Goal: Information Seeking & Learning: Learn about a topic

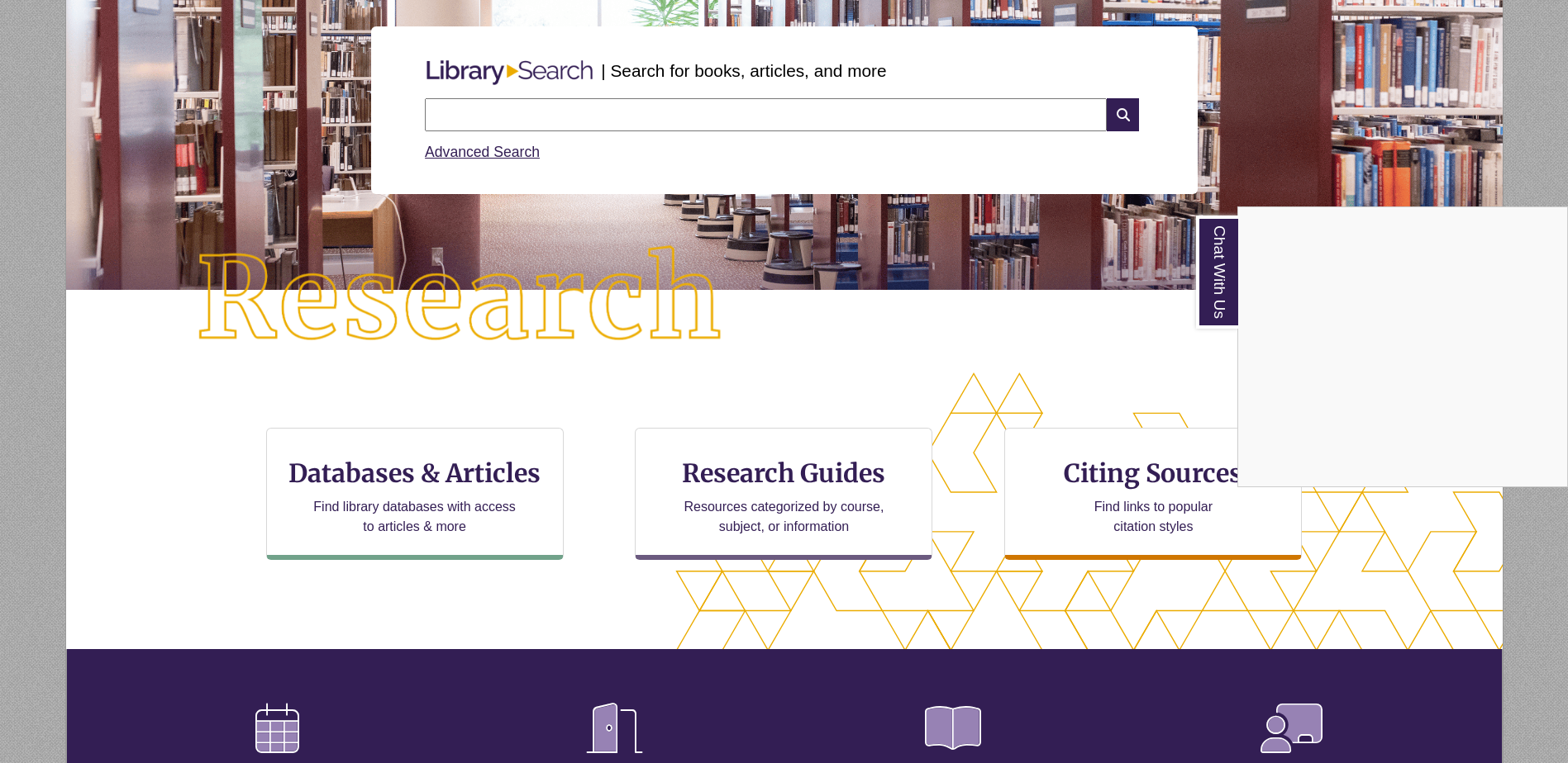
scroll to position [247, 0]
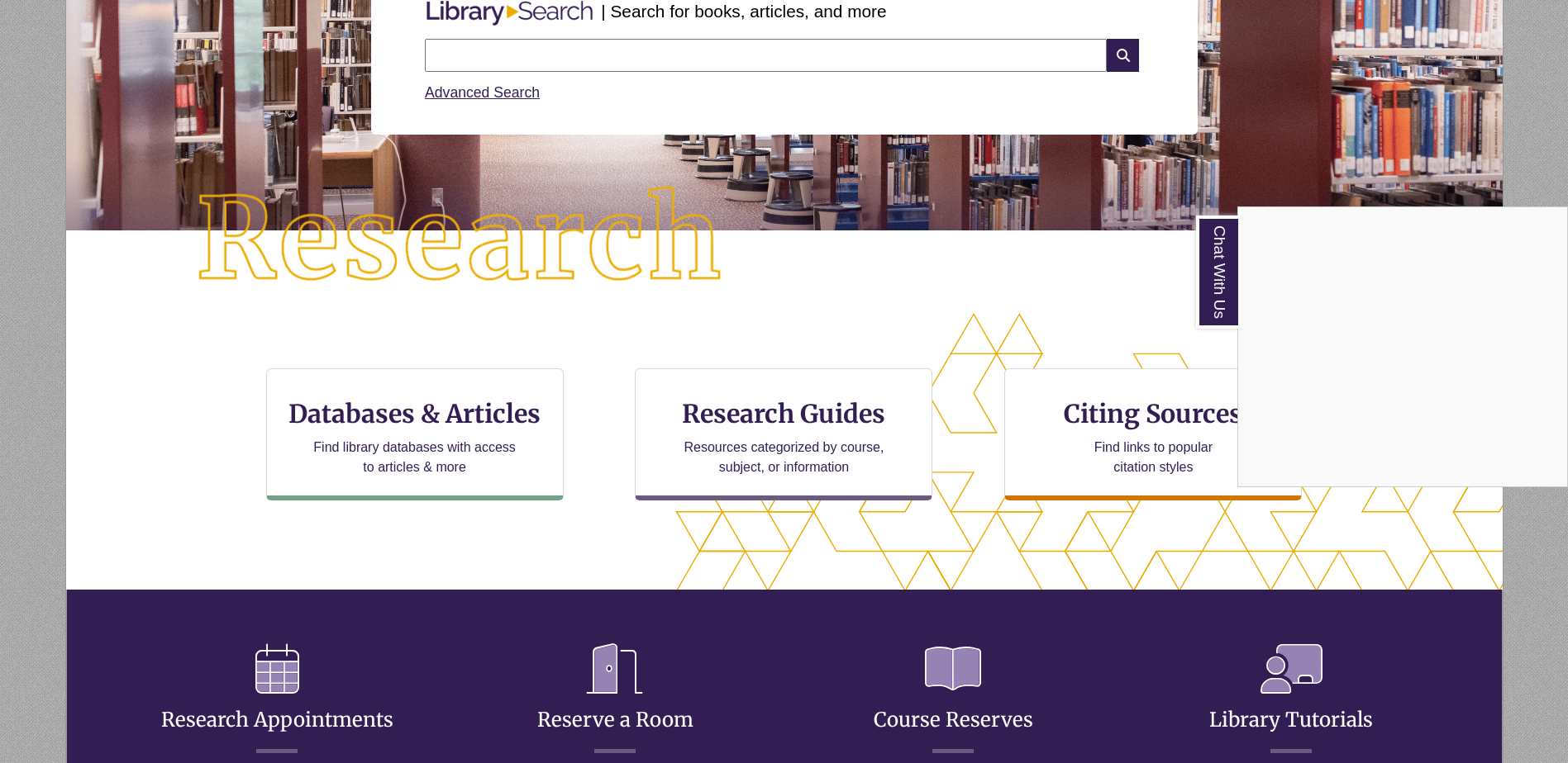
click at [762, 414] on div "Chat With Us" at bounding box center [784, 382] width 1568 height 763
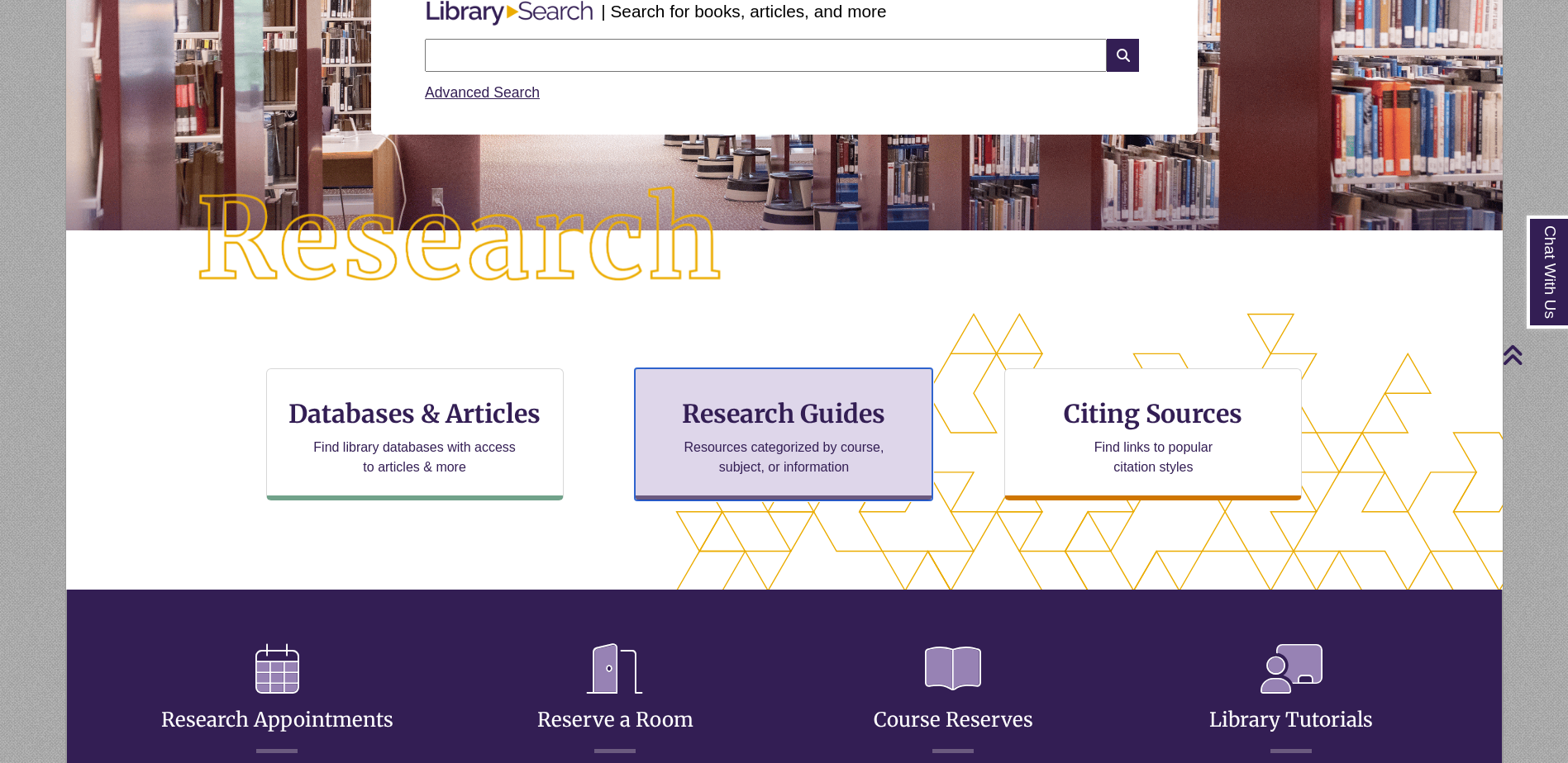
click at [743, 471] on p "Resources categorized by course, subject, or information" at bounding box center [784, 457] width 216 height 39
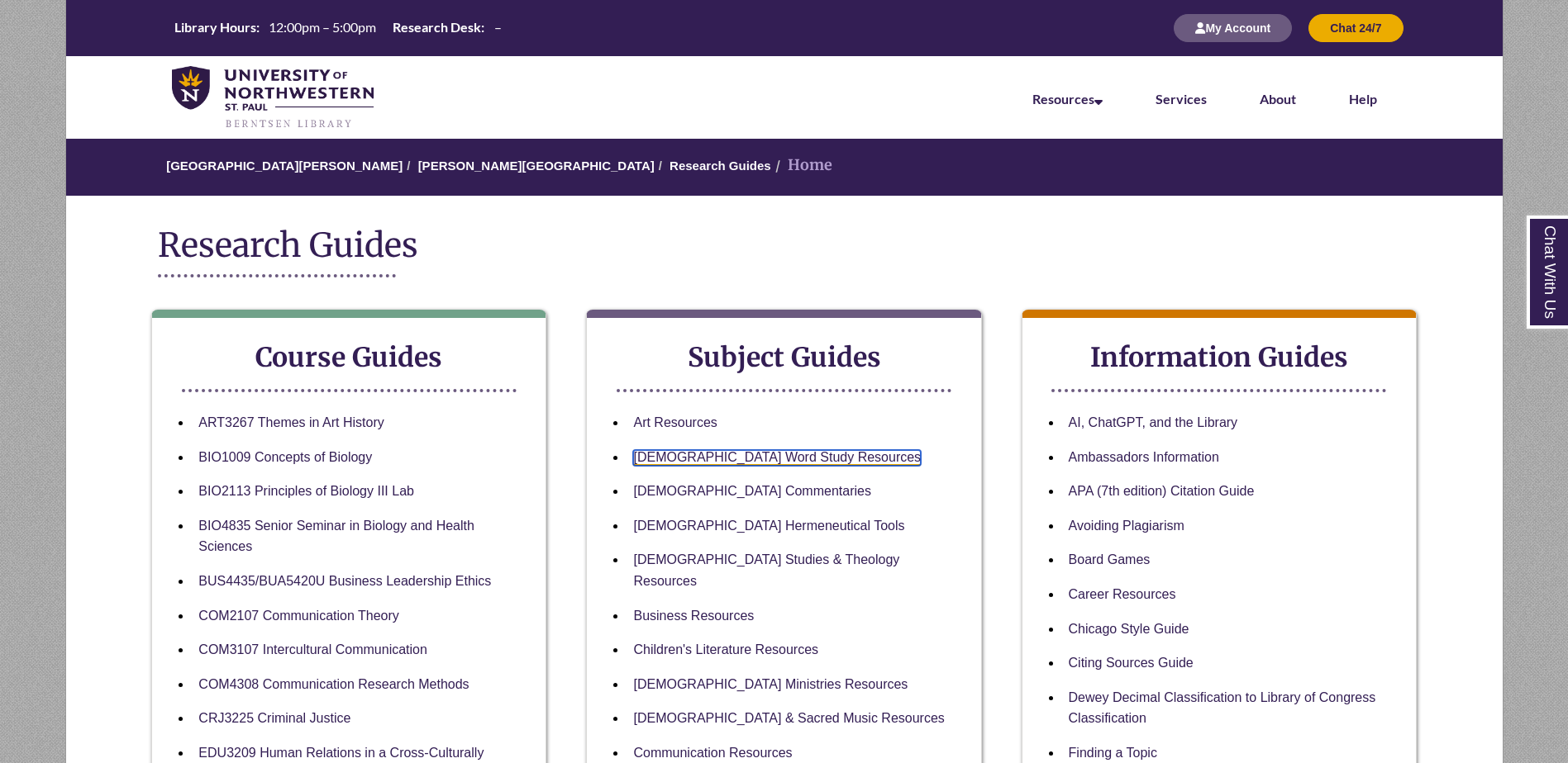
click at [701, 456] on link "[DEMOGRAPHIC_DATA] Word Study Resources" at bounding box center [776, 457] width 288 height 16
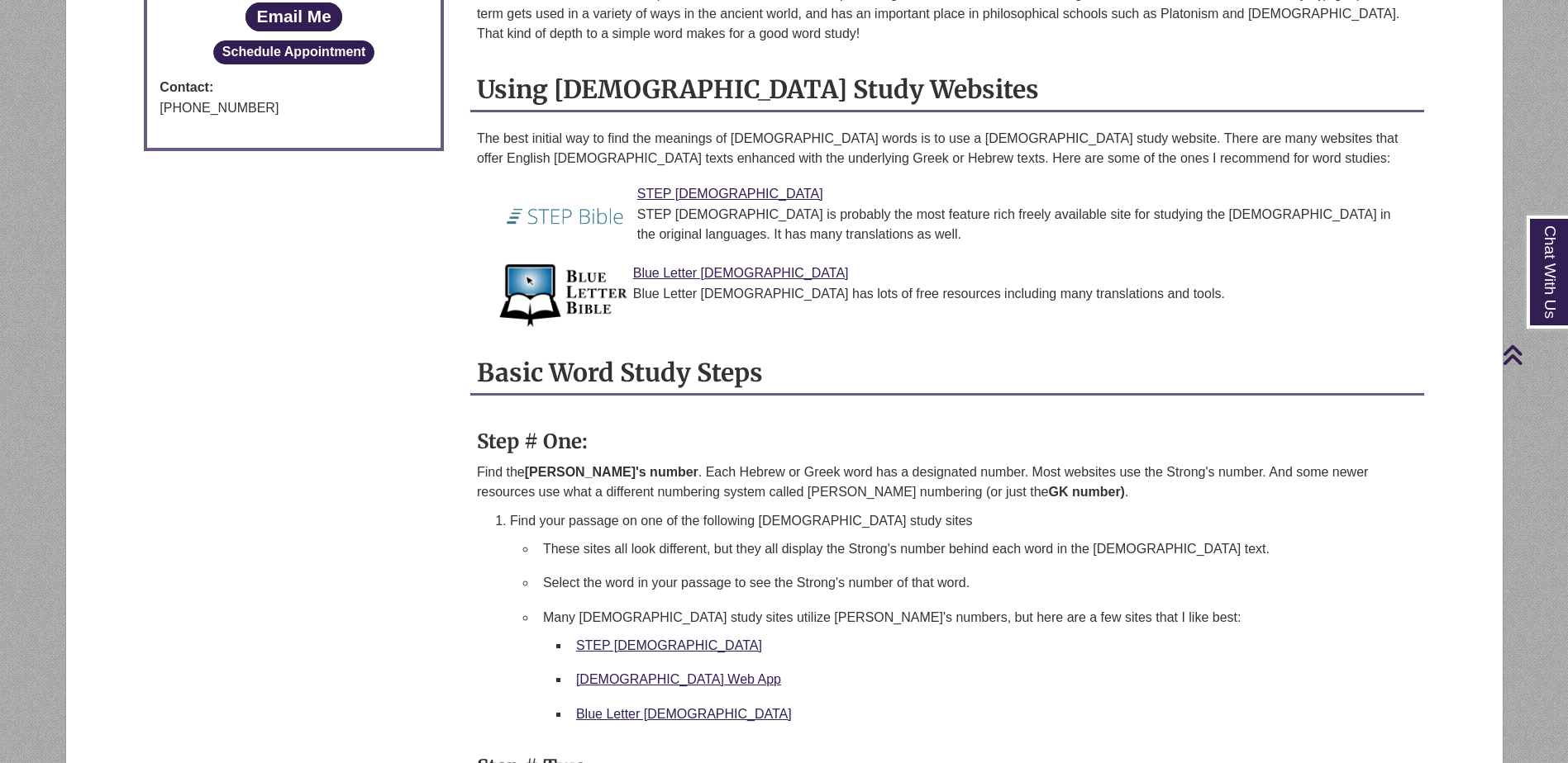
scroll to position [1157, 0]
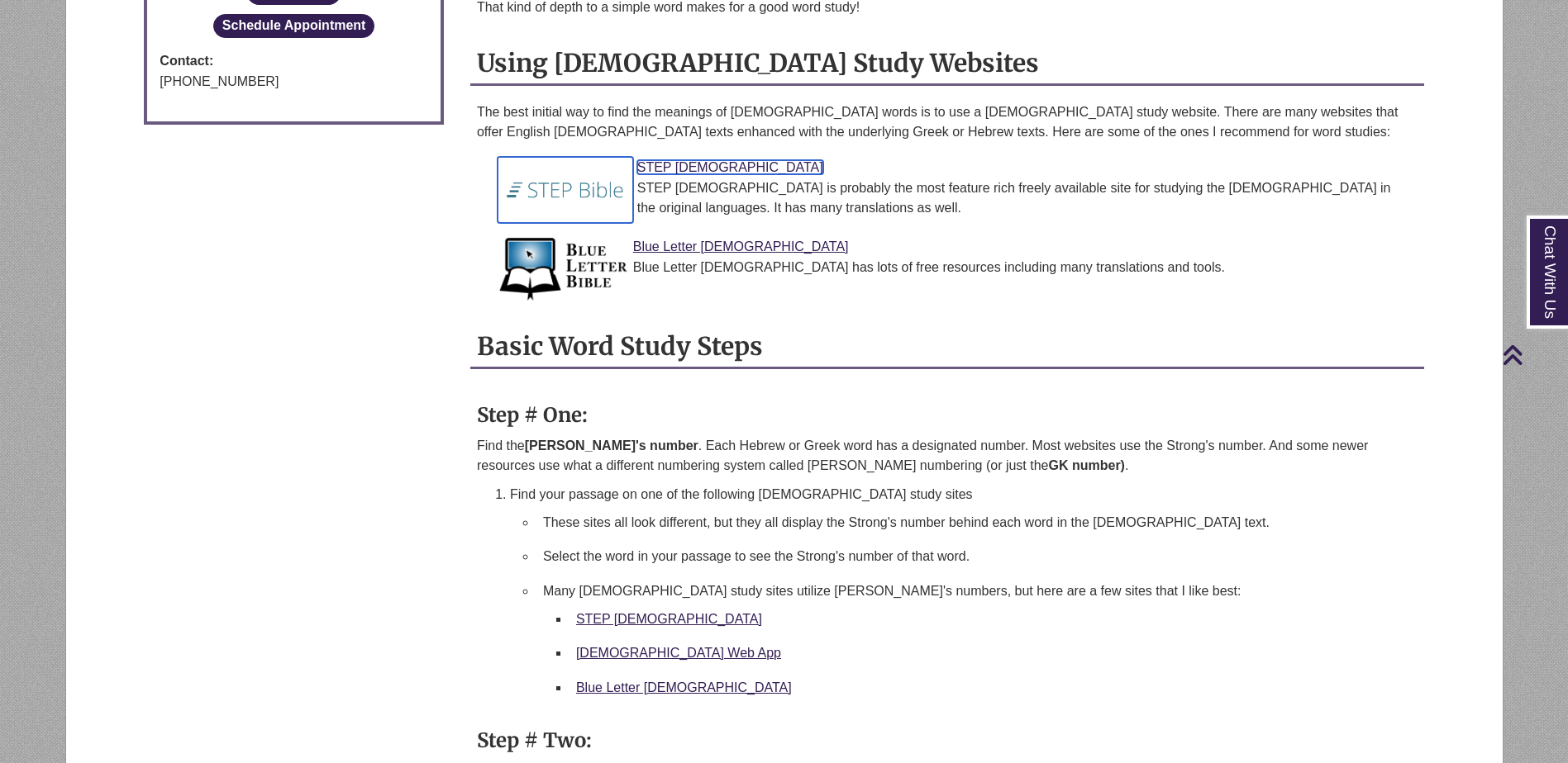
click at [685, 166] on link "STEP [DEMOGRAPHIC_DATA]" at bounding box center [731, 167] width 186 height 14
